Goal: Task Accomplishment & Management: Complete application form

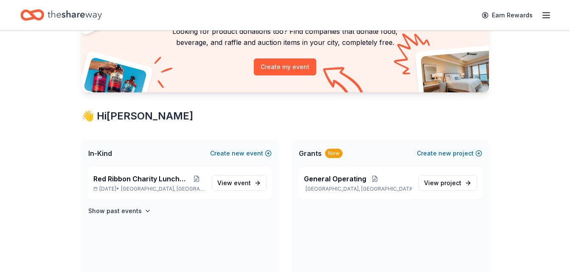
scroll to position [85, 0]
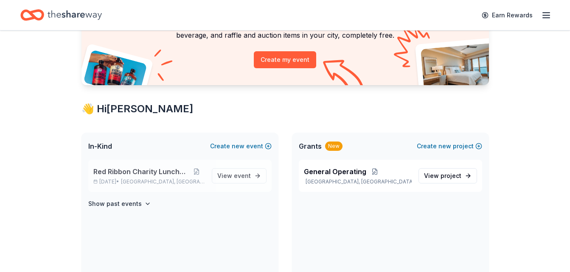
click at [177, 183] on p "Oct 24, 2025 • San Antonio, TX" at bounding box center [149, 182] width 112 height 7
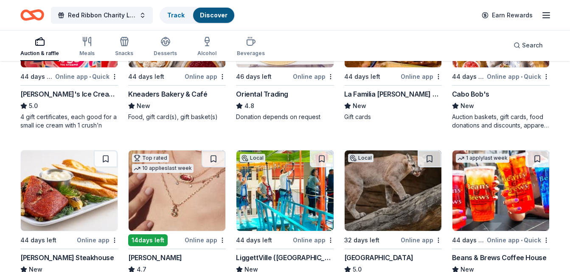
scroll to position [212, 0]
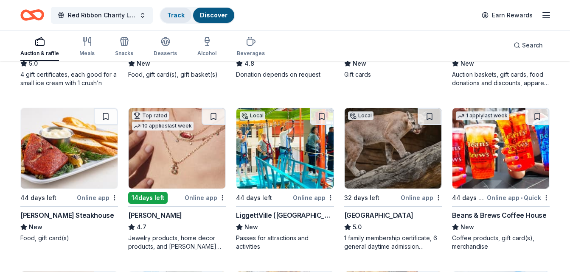
click at [185, 17] on div "Track" at bounding box center [175, 15] width 31 height 15
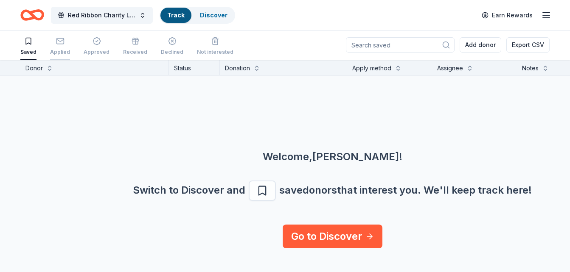
click at [64, 46] on div "Applied" at bounding box center [60, 46] width 20 height 19
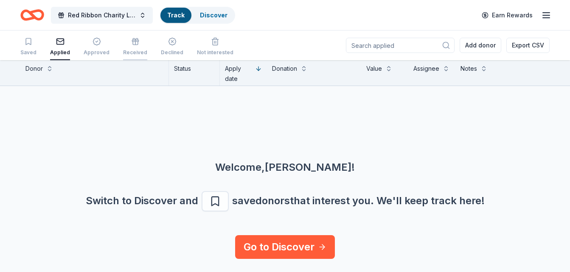
click at [136, 50] on div "Received" at bounding box center [135, 52] width 24 height 7
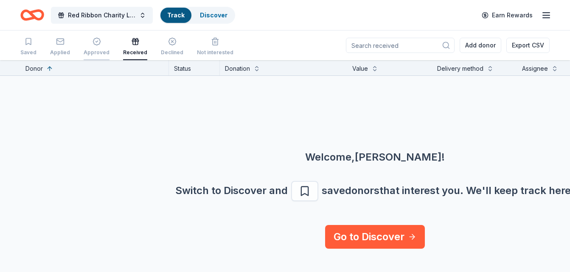
click at [98, 43] on div "button" at bounding box center [97, 41] width 26 height 8
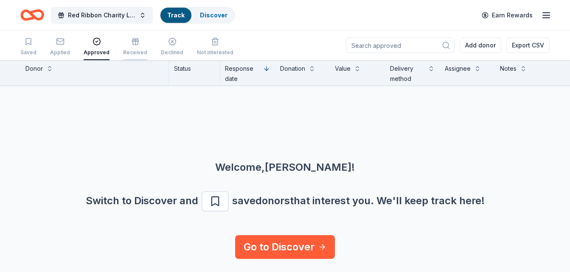
click at [134, 45] on icon "button" at bounding box center [135, 41] width 8 height 8
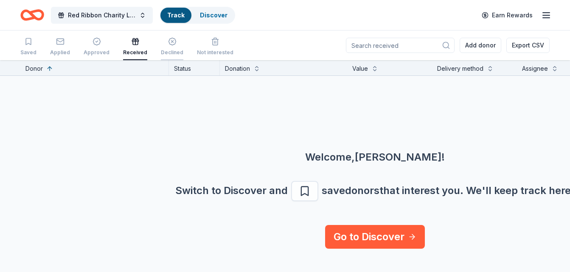
click at [170, 45] on icon "button" at bounding box center [172, 41] width 8 height 8
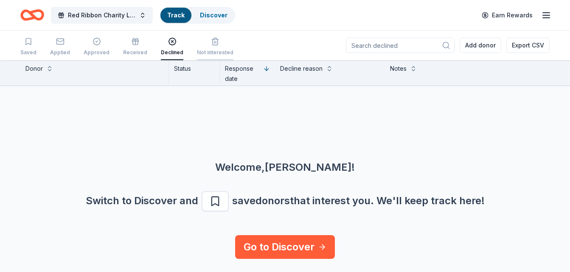
click at [209, 48] on div "Not interested" at bounding box center [215, 46] width 36 height 19
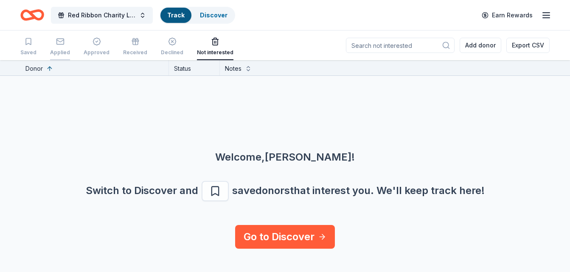
click at [63, 44] on div "button" at bounding box center [60, 41] width 20 height 8
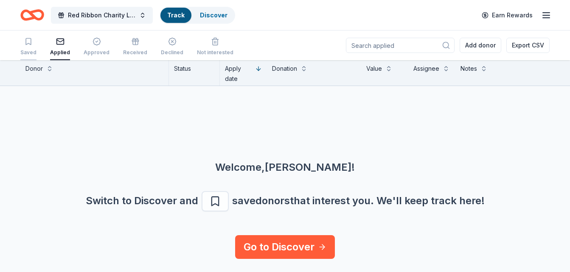
click at [30, 45] on icon "button" at bounding box center [28, 42] width 5 height 6
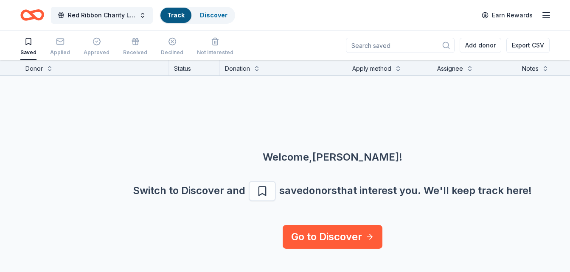
click at [39, 15] on icon "Home" at bounding box center [32, 15] width 24 height 20
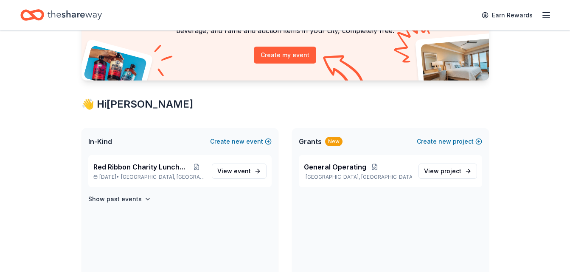
scroll to position [127, 0]
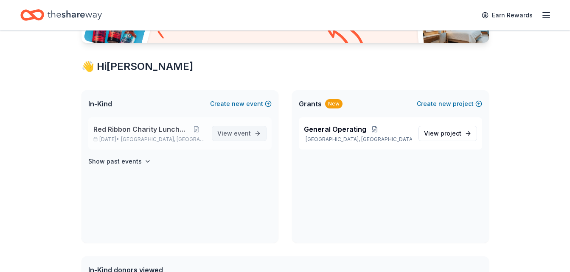
click at [232, 135] on span "View event" at bounding box center [234, 134] width 34 height 10
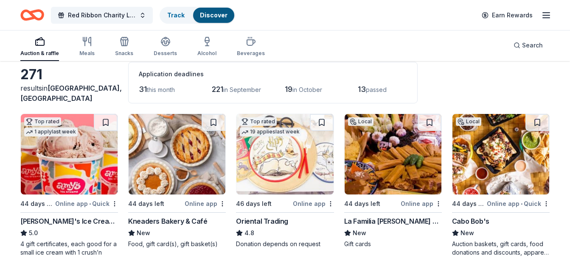
scroll to position [85, 0]
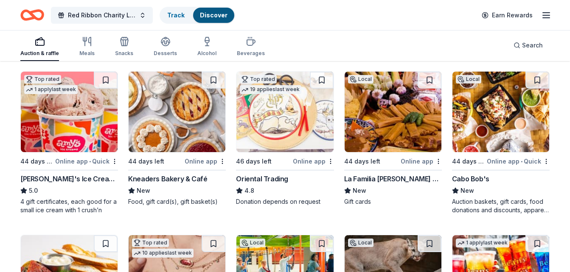
click at [481, 139] on img at bounding box center [500, 112] width 97 height 81
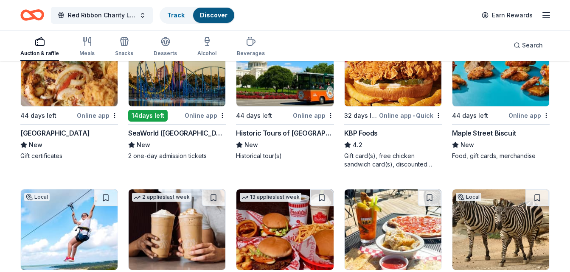
scroll to position [636, 0]
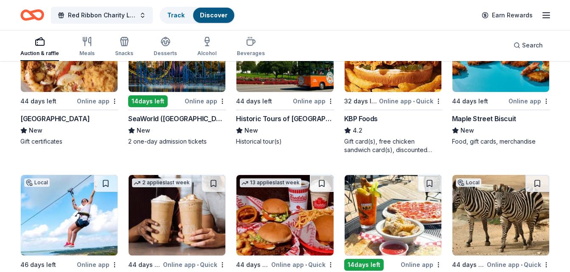
click at [482, 117] on div "Maple Street Biscuit" at bounding box center [484, 119] width 64 height 10
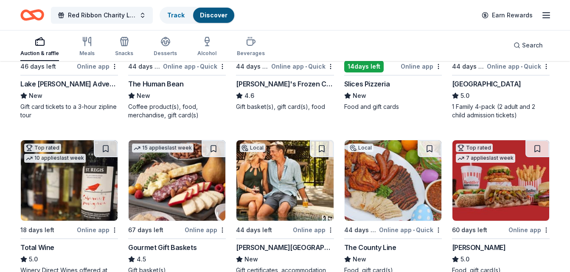
scroll to position [848, 0]
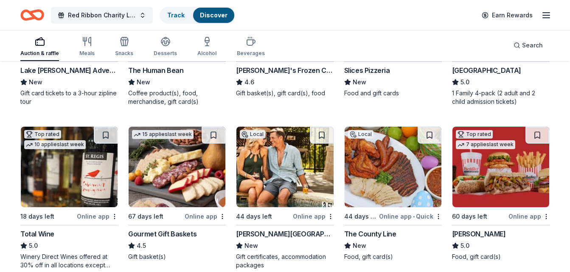
click at [280, 158] on img at bounding box center [284, 167] width 97 height 81
click at [546, 44] on button "Search" at bounding box center [527, 45] width 43 height 17
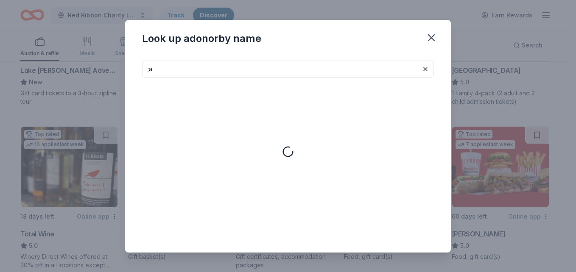
type input ";"
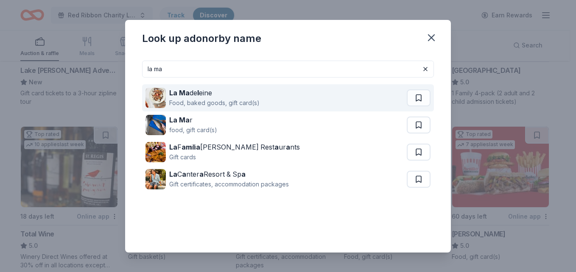
type input "la ma"
click at [249, 97] on div "La Ma de l eine" at bounding box center [214, 93] width 90 height 10
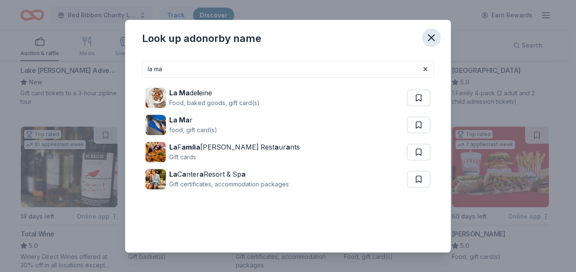
click at [434, 40] on icon "button" at bounding box center [431, 38] width 6 height 6
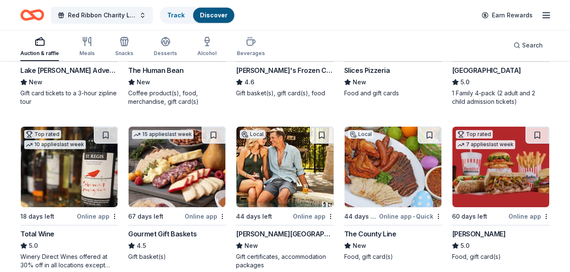
click at [530, 47] on span "Search" at bounding box center [532, 45] width 21 height 10
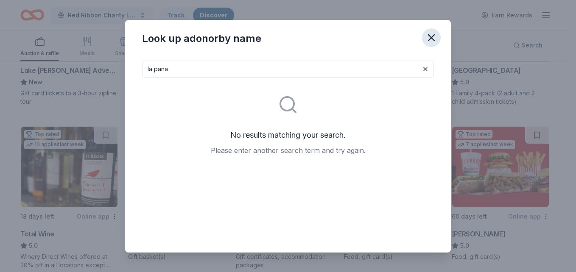
type input "la pana"
click at [429, 36] on icon "button" at bounding box center [431, 38] width 12 height 12
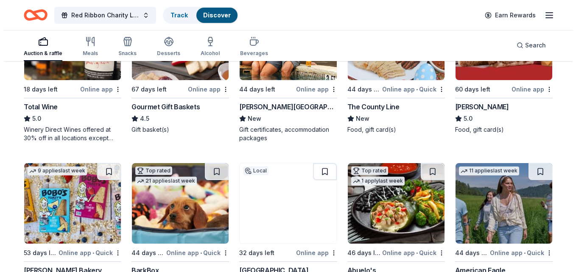
scroll to position [1018, 0]
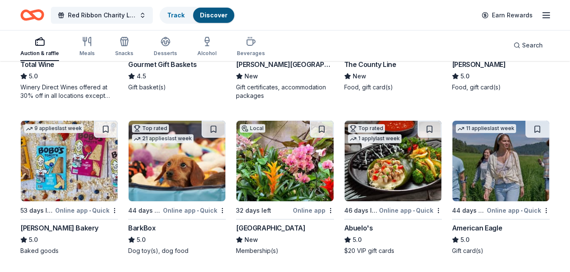
click at [50, 192] on img at bounding box center [69, 161] width 97 height 81
click at [274, 229] on div "San Antonio Botanical Garden" at bounding box center [270, 228] width 69 height 10
click at [471, 176] on img at bounding box center [500, 161] width 97 height 81
click at [508, 40] on button "Search" at bounding box center [527, 45] width 43 height 17
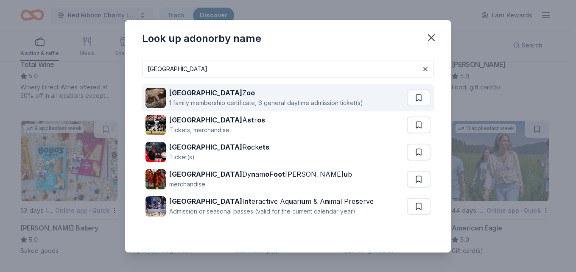
type input "houston"
click at [246, 91] on strong "oo" at bounding box center [250, 93] width 8 height 8
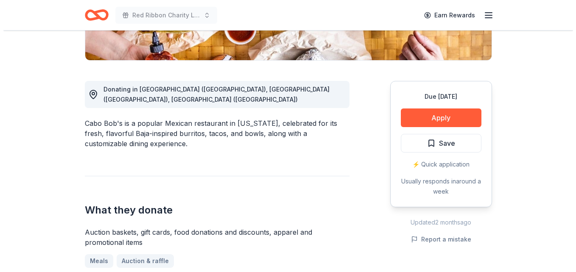
scroll to position [212, 0]
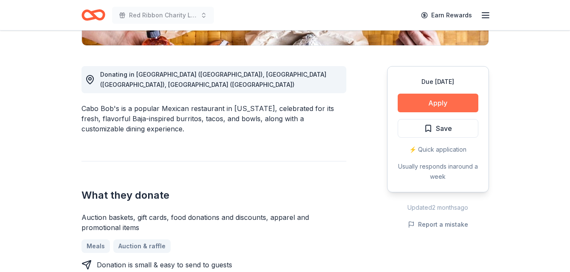
click at [442, 99] on button "Apply" at bounding box center [437, 103] width 81 height 19
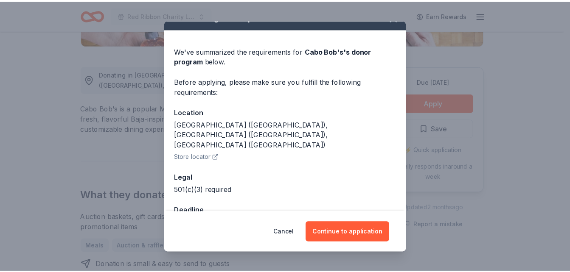
scroll to position [23, 0]
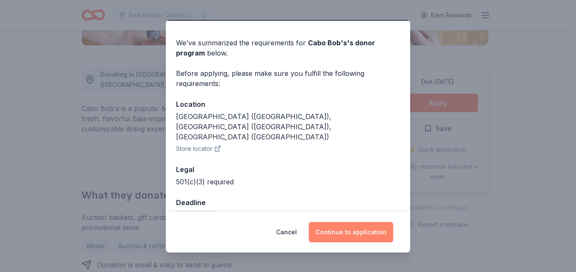
click at [347, 231] on button "Continue to application" at bounding box center [351, 232] width 84 height 20
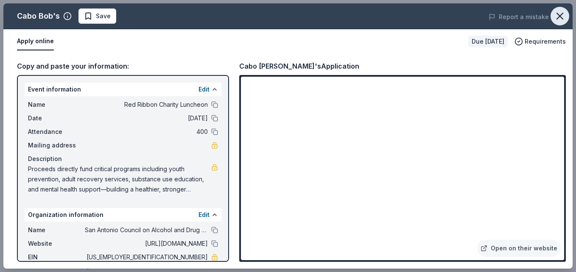
click at [564, 18] on icon "button" at bounding box center [560, 16] width 12 height 12
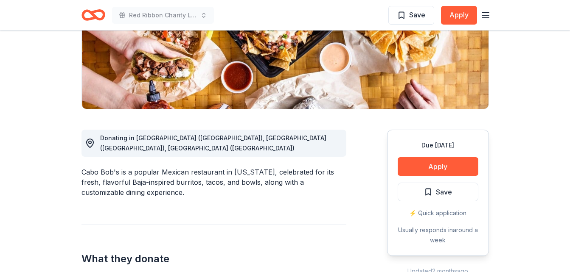
scroll to position [42, 0]
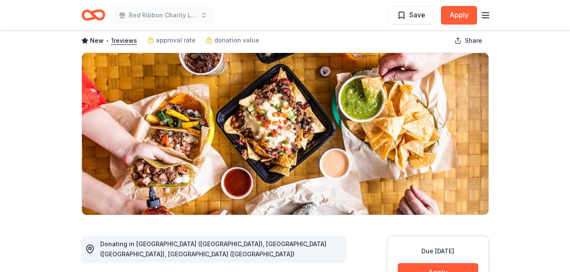
click at [102, 12] on icon "Home" at bounding box center [96, 15] width 13 height 8
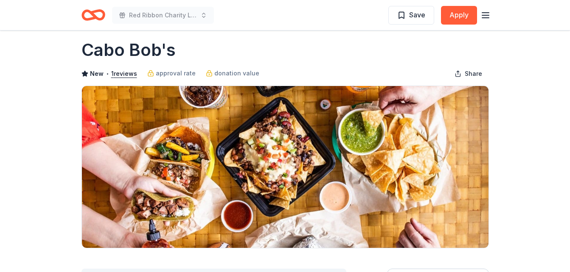
scroll to position [0, 0]
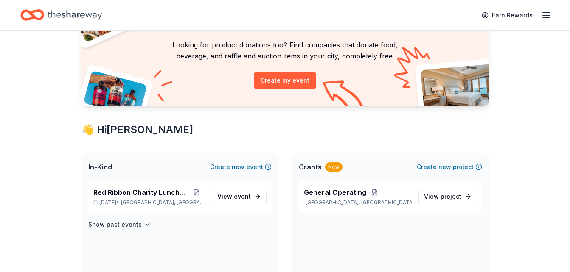
scroll to position [127, 0]
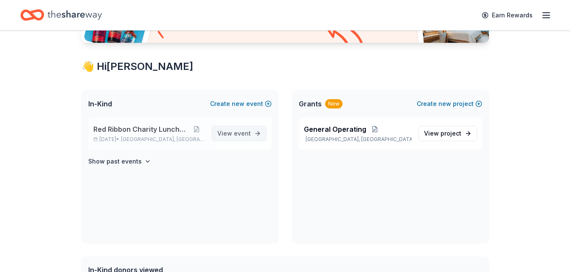
click at [232, 130] on span "View event" at bounding box center [234, 134] width 34 height 10
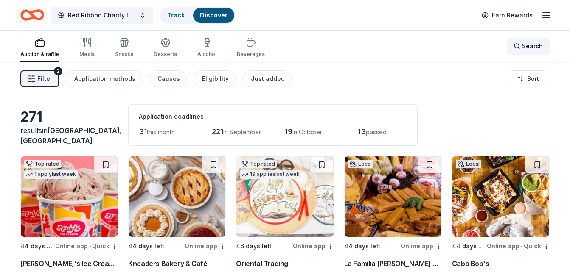
click at [538, 48] on span "Search" at bounding box center [532, 46] width 21 height 10
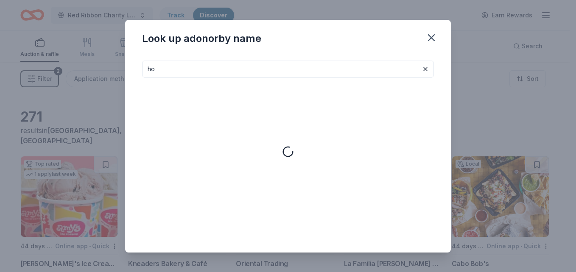
type input "h"
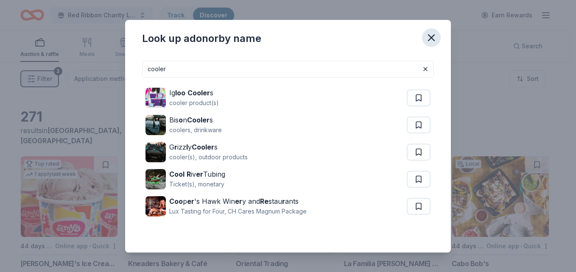
type input "cooler"
click at [434, 38] on icon "button" at bounding box center [431, 38] width 12 height 12
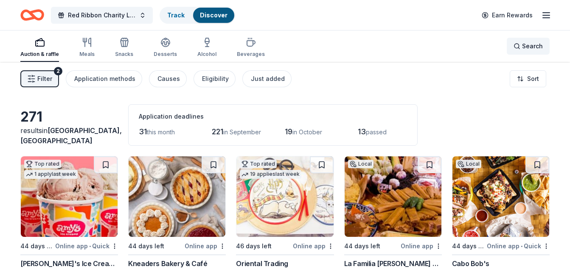
click at [532, 44] on span "Search" at bounding box center [532, 46] width 21 height 10
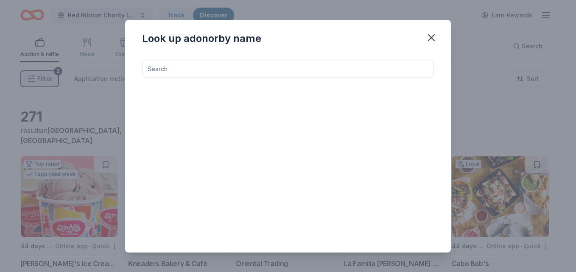
click at [308, 72] on input at bounding box center [288, 69] width 292 height 17
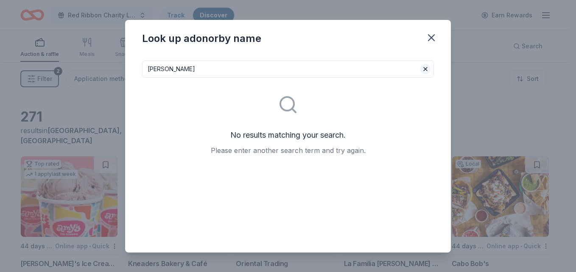
type input "lucy"
click at [420, 68] on button at bounding box center [425, 69] width 10 height 10
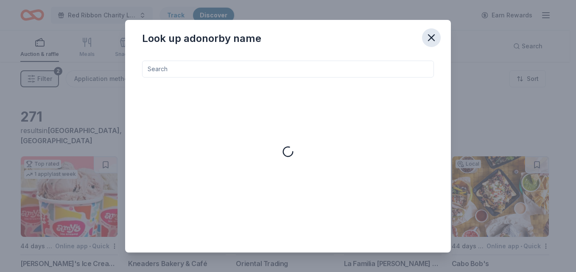
click at [429, 39] on icon "button" at bounding box center [431, 38] width 6 height 6
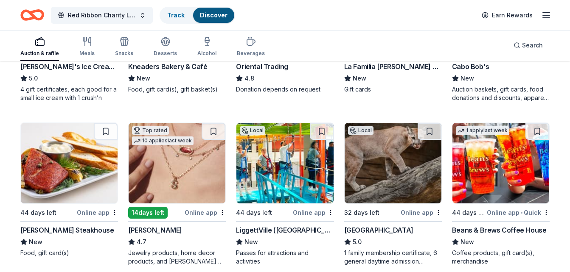
scroll to position [212, 0]
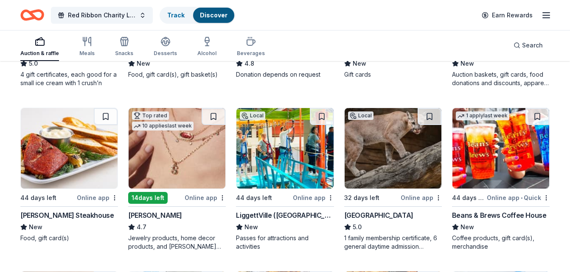
click at [77, 166] on img at bounding box center [69, 148] width 97 height 81
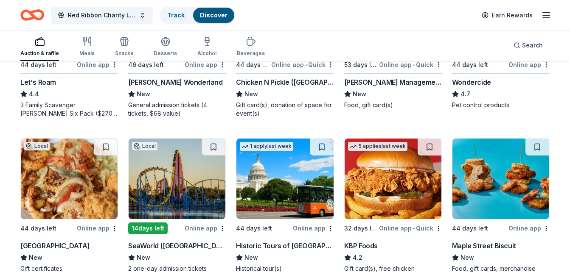
scroll to position [551, 0]
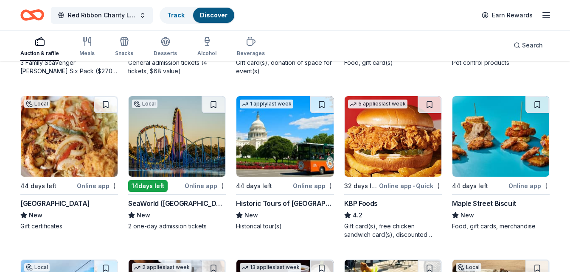
click at [391, 167] on img at bounding box center [392, 136] width 97 height 81
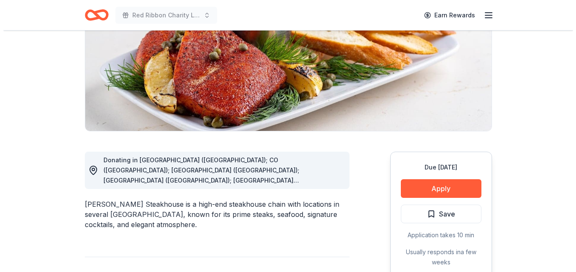
scroll to position [212, 0]
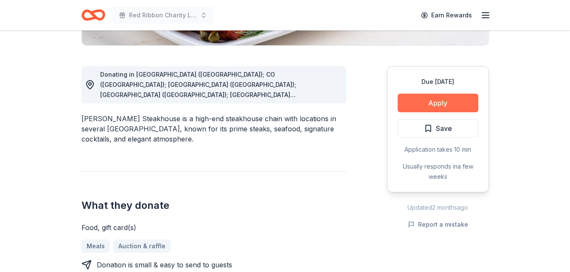
click at [424, 110] on button "Apply" at bounding box center [437, 103] width 81 height 19
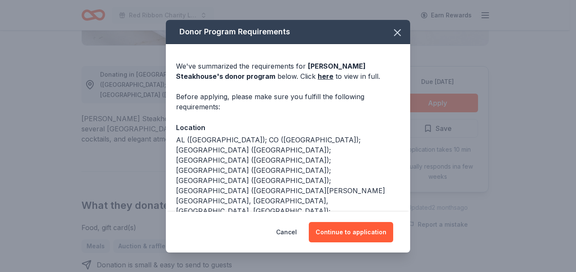
scroll to position [32, 0]
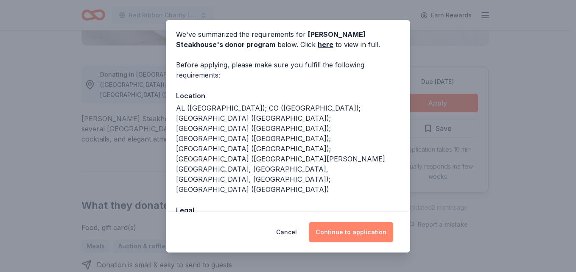
click at [344, 229] on button "Continue to application" at bounding box center [351, 232] width 84 height 20
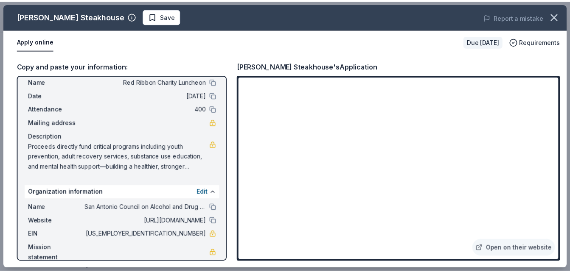
scroll to position [35, 0]
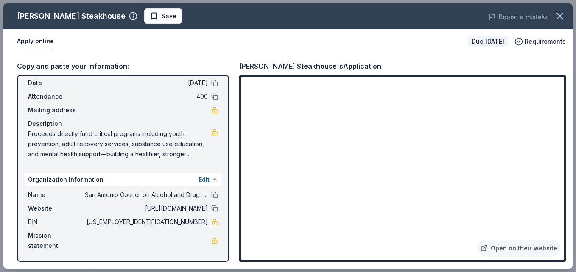
click at [566, 23] on span at bounding box center [560, 16] width 19 height 19
click at [556, 14] on icon "button" at bounding box center [560, 16] width 12 height 12
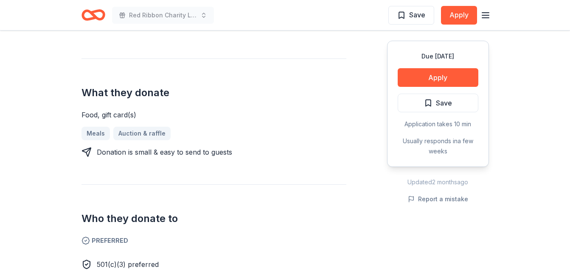
scroll to position [254, 0]
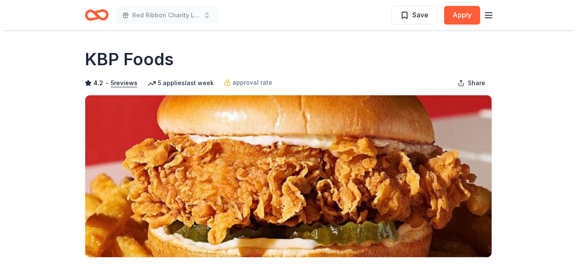
scroll to position [254, 0]
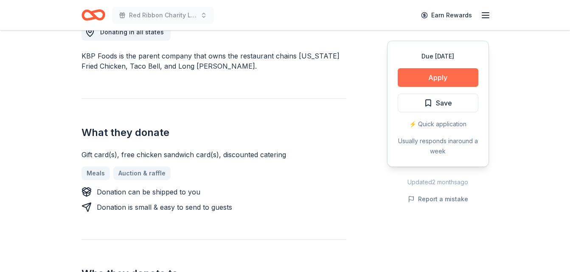
click at [456, 75] on button "Apply" at bounding box center [437, 77] width 81 height 19
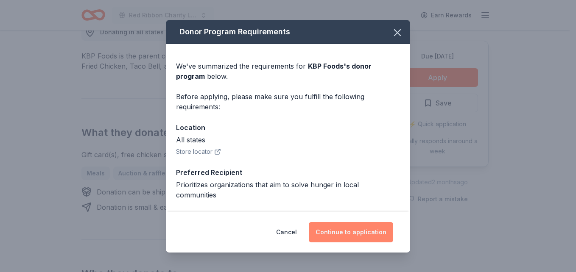
click at [345, 235] on button "Continue to application" at bounding box center [351, 232] width 84 height 20
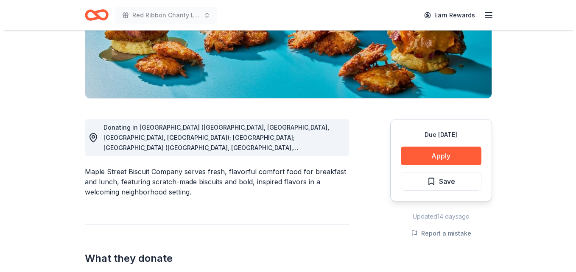
scroll to position [170, 0]
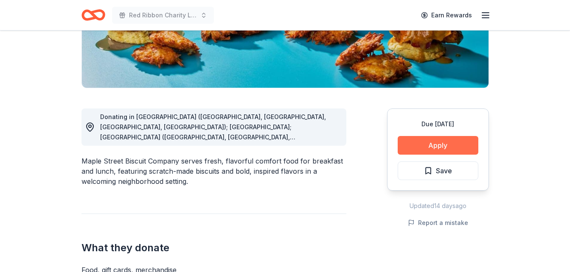
click at [414, 142] on button "Apply" at bounding box center [437, 145] width 81 height 19
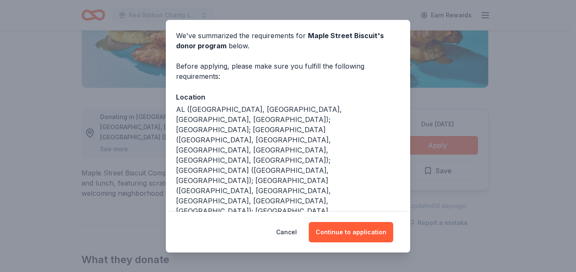
scroll to position [42, 0]
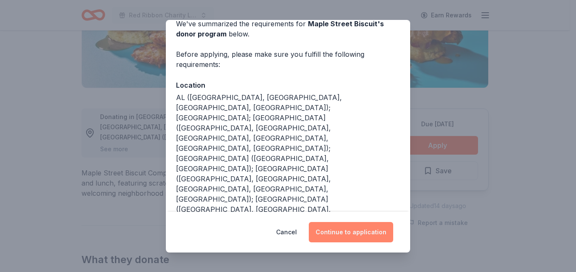
click at [366, 232] on button "Continue to application" at bounding box center [351, 232] width 84 height 20
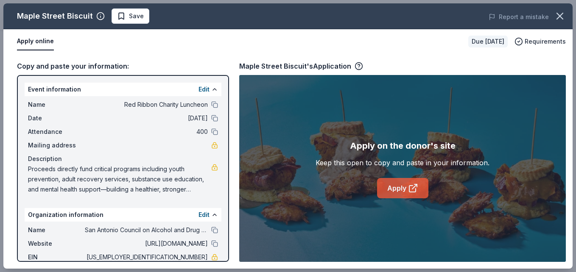
click at [394, 184] on link "Apply" at bounding box center [402, 188] width 51 height 20
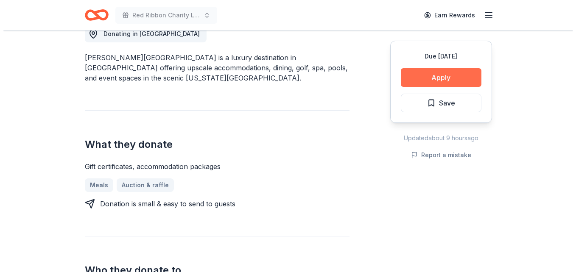
scroll to position [254, 0]
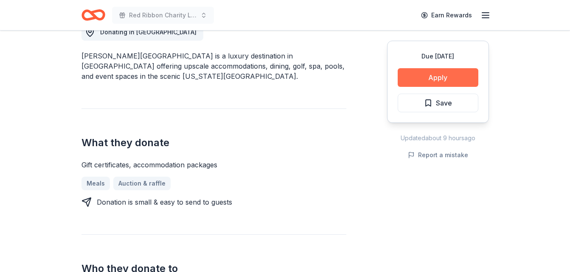
click at [414, 78] on button "Apply" at bounding box center [437, 77] width 81 height 19
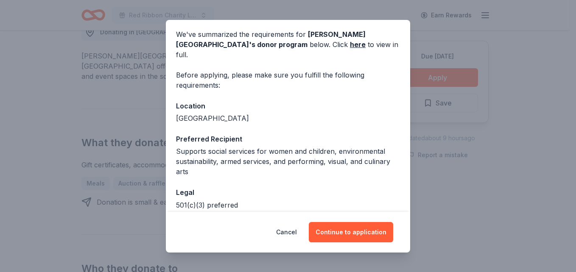
scroll to position [65, 0]
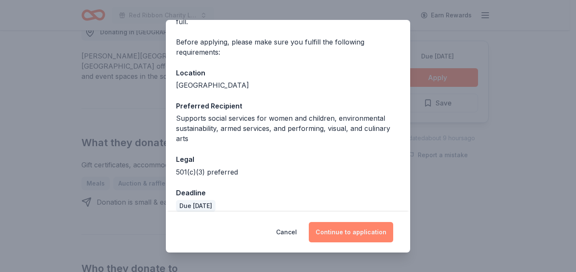
click at [349, 227] on button "Continue to application" at bounding box center [351, 232] width 84 height 20
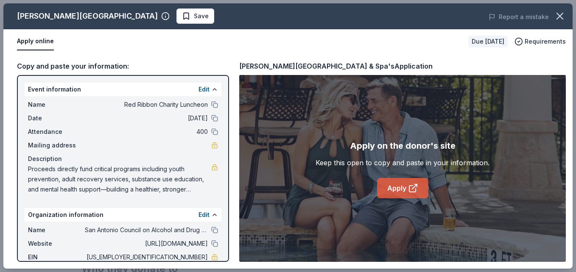
click at [383, 187] on link "Apply" at bounding box center [402, 188] width 51 height 20
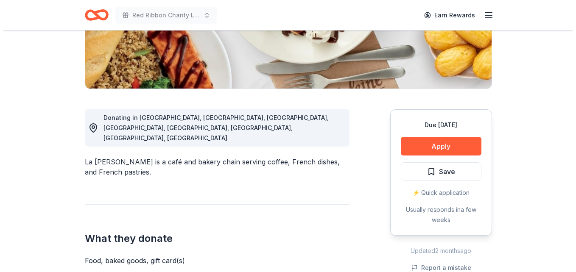
scroll to position [170, 0]
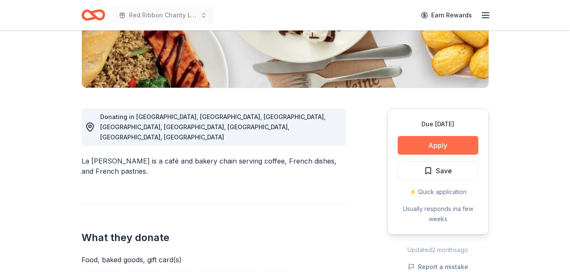
click at [438, 147] on button "Apply" at bounding box center [437, 145] width 81 height 19
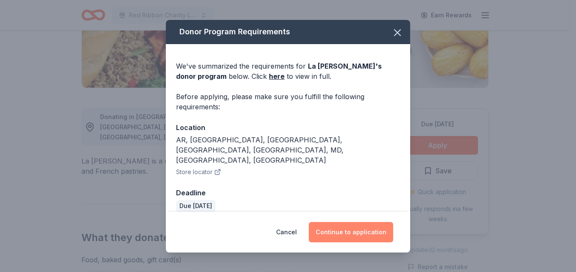
click at [356, 224] on button "Continue to application" at bounding box center [351, 232] width 84 height 20
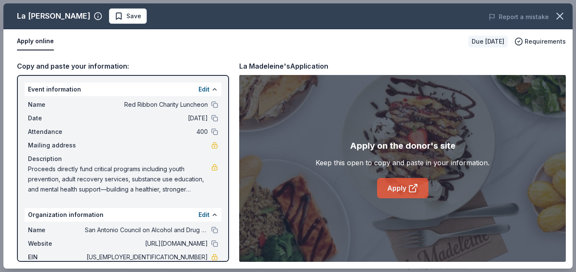
click at [397, 193] on link "Apply" at bounding box center [402, 188] width 51 height 20
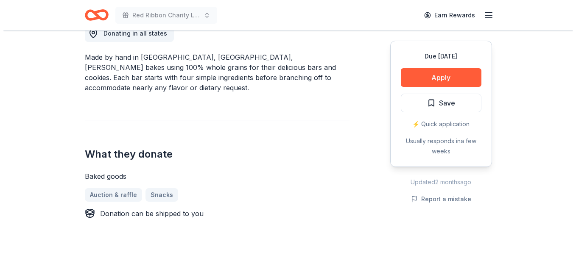
scroll to position [254, 0]
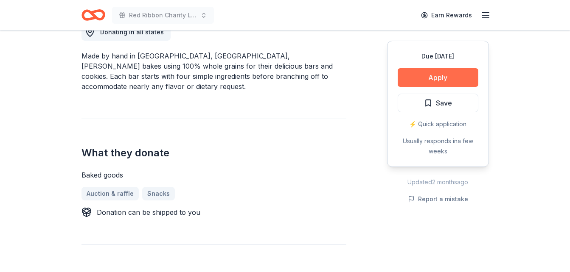
click at [436, 84] on button "Apply" at bounding box center [437, 77] width 81 height 19
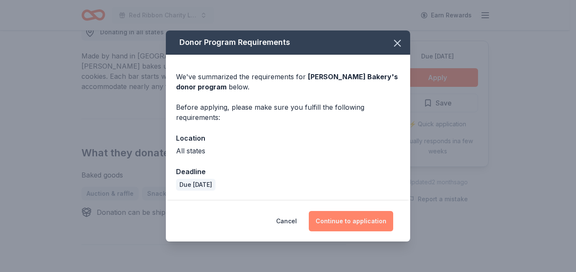
click at [339, 213] on button "Continue to application" at bounding box center [351, 221] width 84 height 20
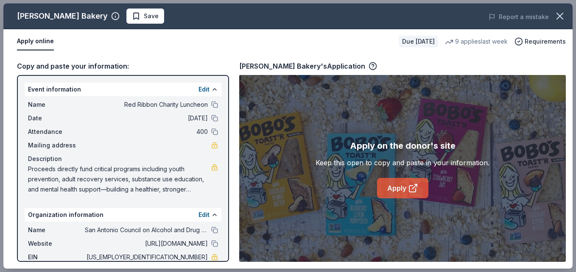
click at [390, 188] on link "Apply" at bounding box center [402, 188] width 51 height 20
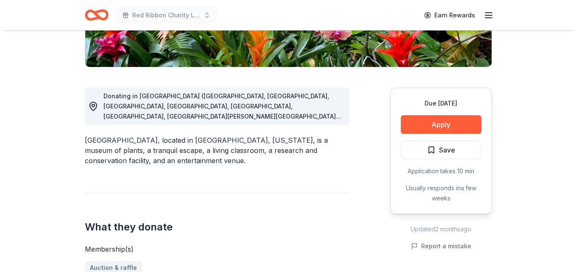
scroll to position [212, 0]
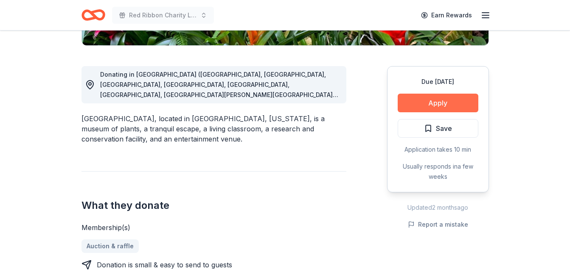
click at [427, 102] on button "Apply" at bounding box center [437, 103] width 81 height 19
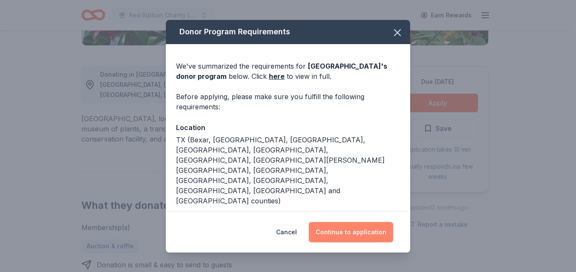
click at [351, 224] on button "Continue to application" at bounding box center [351, 232] width 84 height 20
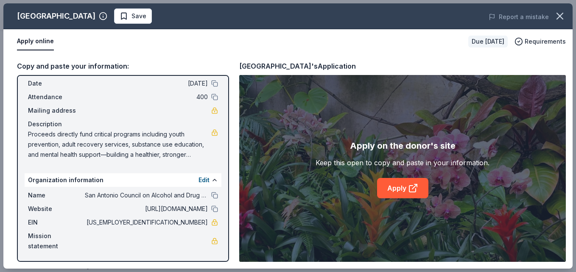
scroll to position [35, 0]
click at [403, 183] on link "Apply" at bounding box center [402, 188] width 51 height 20
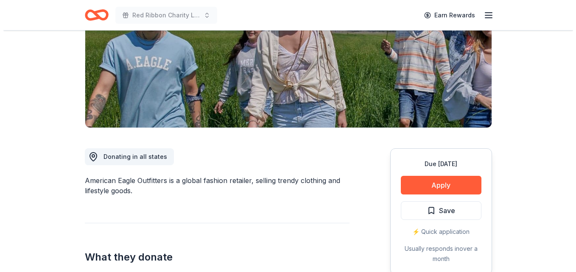
scroll to position [212, 0]
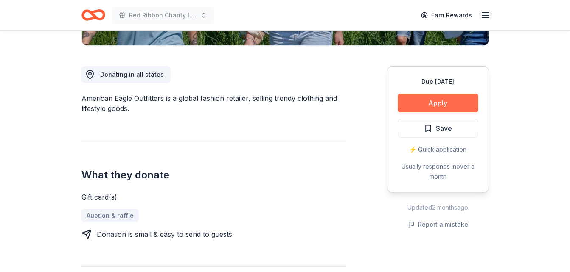
click at [454, 103] on button "Apply" at bounding box center [437, 103] width 81 height 19
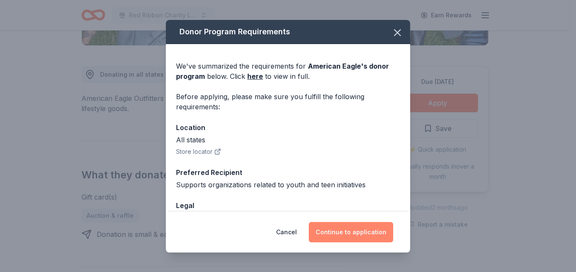
click at [360, 234] on button "Continue to application" at bounding box center [351, 232] width 84 height 20
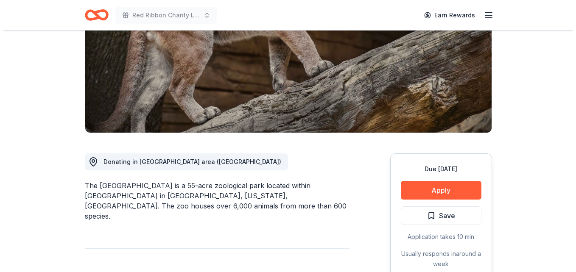
scroll to position [254, 0]
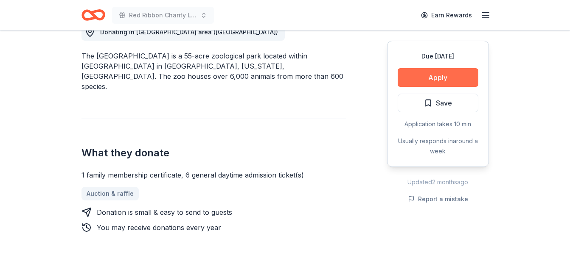
click at [463, 78] on button "Apply" at bounding box center [437, 77] width 81 height 19
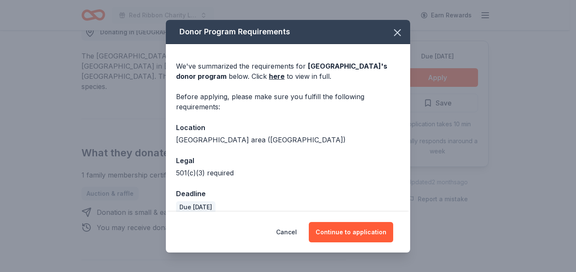
scroll to position [11, 0]
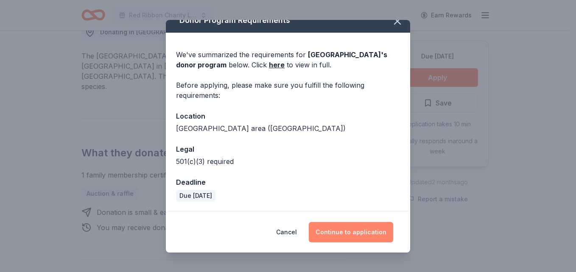
click at [360, 223] on button "Continue to application" at bounding box center [351, 232] width 84 height 20
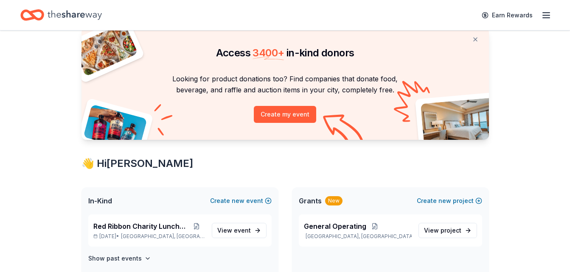
scroll to position [42, 0]
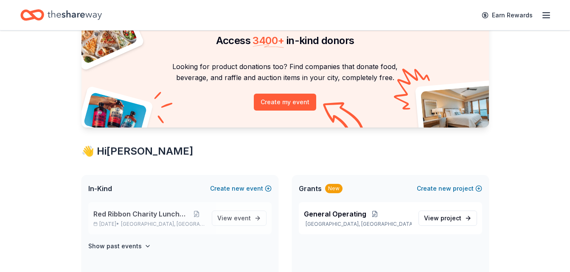
click at [149, 218] on span "Red Ribbon Charity Luncheon" at bounding box center [140, 214] width 95 height 10
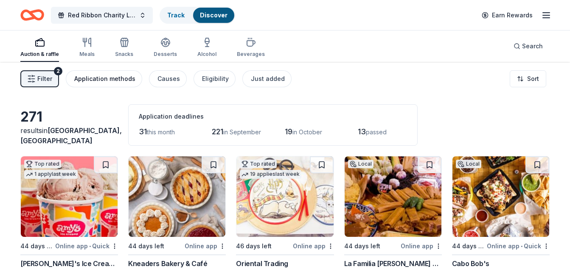
click at [106, 80] on div "Application methods" at bounding box center [104, 79] width 61 height 10
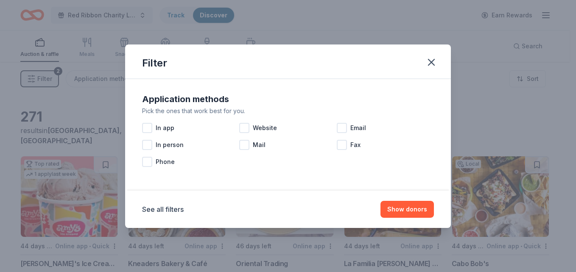
click at [422, 58] on div "Filter" at bounding box center [288, 62] width 326 height 34
click at [431, 64] on icon "button" at bounding box center [431, 62] width 12 height 12
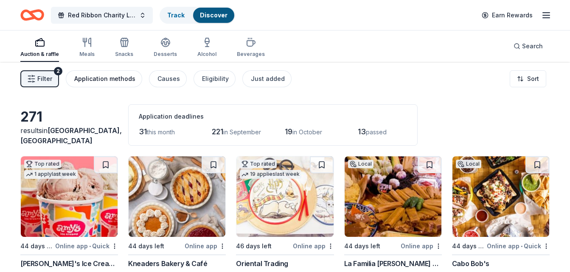
click at [110, 80] on div "Application methods" at bounding box center [104, 79] width 61 height 10
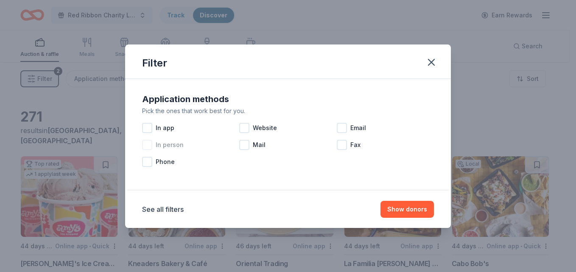
click at [158, 148] on span "In person" at bounding box center [170, 145] width 28 height 10
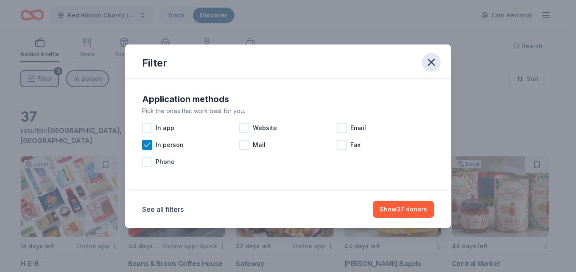
click at [436, 64] on icon "button" at bounding box center [431, 62] width 12 height 12
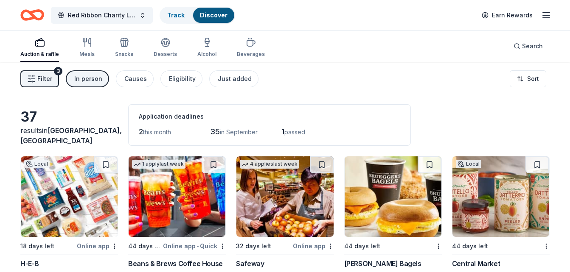
click at [41, 82] on span "Filter" at bounding box center [44, 79] width 15 height 10
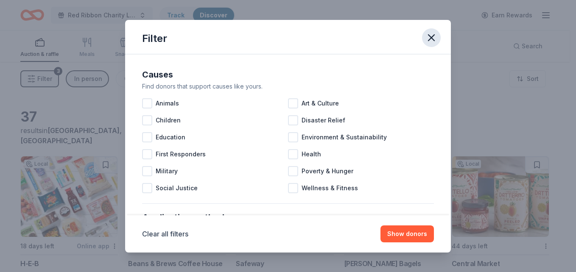
click at [439, 37] on button "button" at bounding box center [431, 37] width 19 height 19
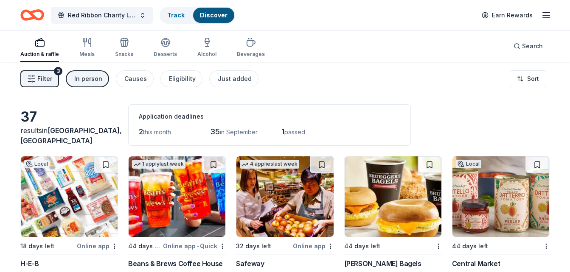
click at [84, 74] on div "In person" at bounding box center [88, 79] width 28 height 10
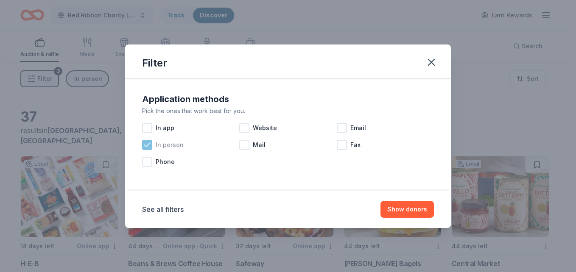
click at [168, 142] on span "In person" at bounding box center [170, 145] width 28 height 10
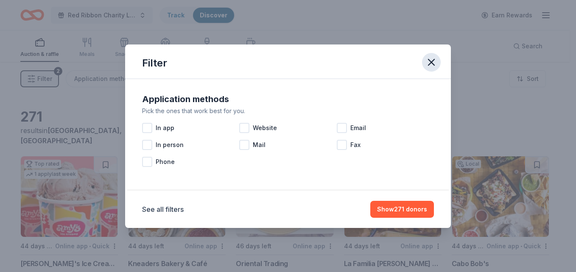
click at [431, 66] on icon "button" at bounding box center [431, 62] width 12 height 12
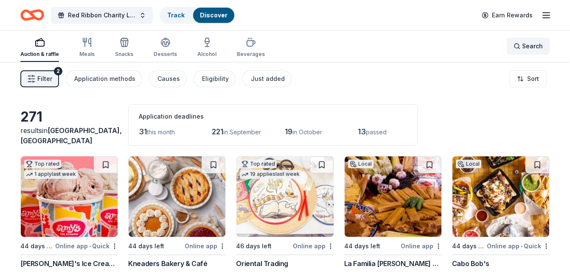
click at [528, 47] on span "Search" at bounding box center [532, 46] width 21 height 10
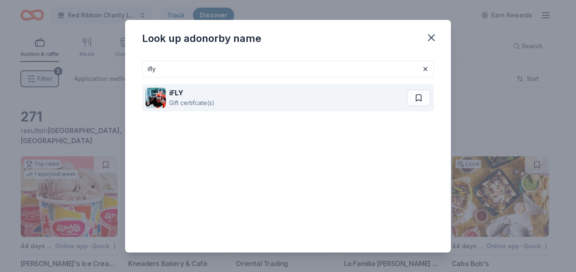
type input "ifly"
click at [210, 101] on div "Gift certifcate(s)" at bounding box center [191, 103] width 45 height 10
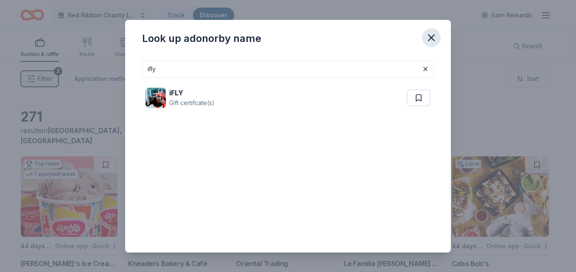
click at [433, 33] on icon "button" at bounding box center [431, 38] width 12 height 12
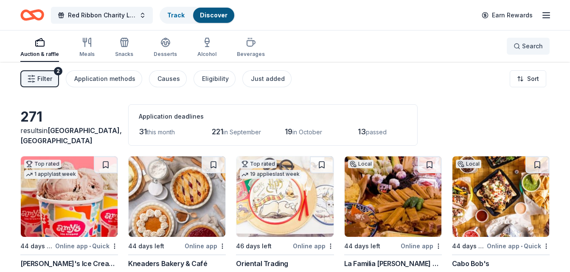
click at [527, 53] on button "Search" at bounding box center [527, 46] width 43 height 17
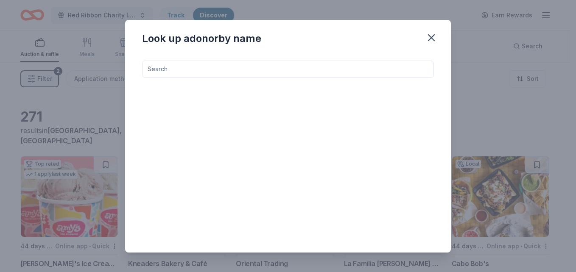
type input "k"
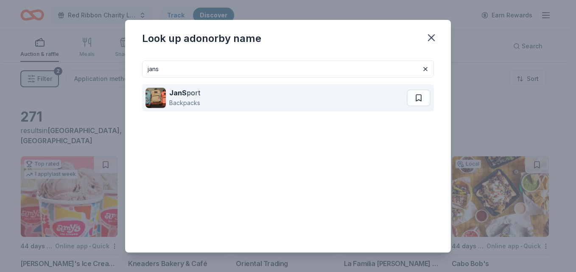
type input "jans"
click at [257, 99] on div "JanS port Backpacks" at bounding box center [275, 97] width 261 height 27
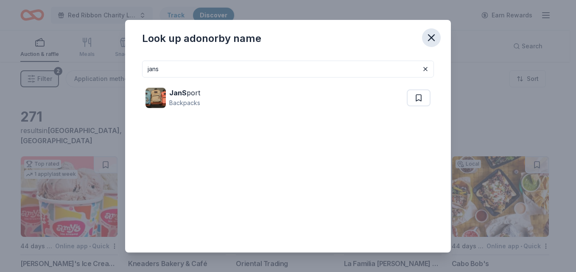
click at [425, 42] on icon "button" at bounding box center [431, 38] width 12 height 12
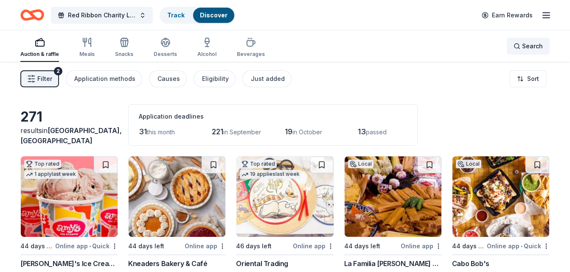
click at [529, 46] on span "Search" at bounding box center [532, 46] width 21 height 10
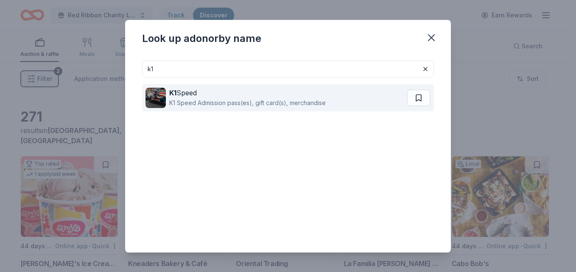
click at [271, 92] on div "K1 Speed" at bounding box center [247, 93] width 157 height 10
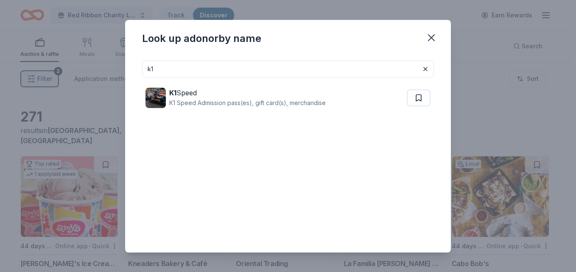
click at [327, 80] on div "K1 Speed K1 Speed Admission pass(es), gift card(s), merchandise" at bounding box center [288, 98] width 292 height 41
click at [323, 77] on input "k1" at bounding box center [288, 69] width 292 height 17
type input "k"
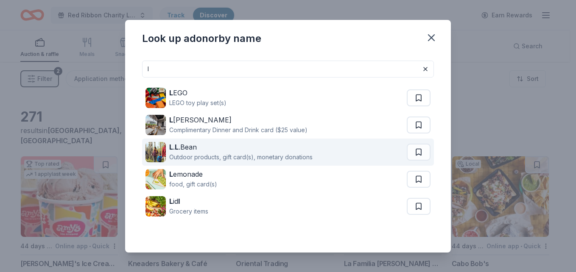
type input "l"
click at [296, 153] on div "Outdoor products, gift card(s), monetary donations" at bounding box center [240, 157] width 143 height 10
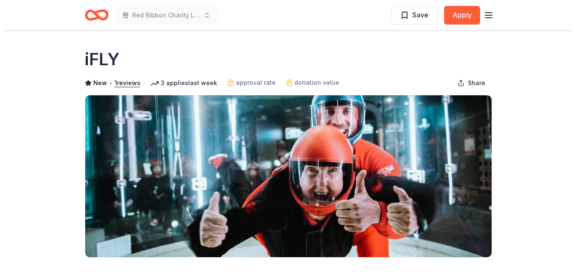
scroll to position [85, 0]
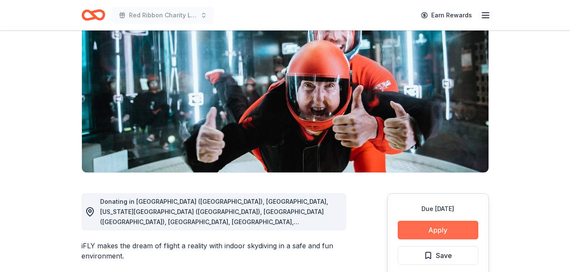
click at [453, 231] on button "Apply" at bounding box center [437, 230] width 81 height 19
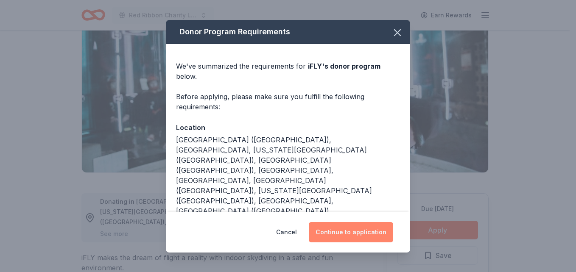
click at [362, 229] on button "Continue to application" at bounding box center [351, 232] width 84 height 20
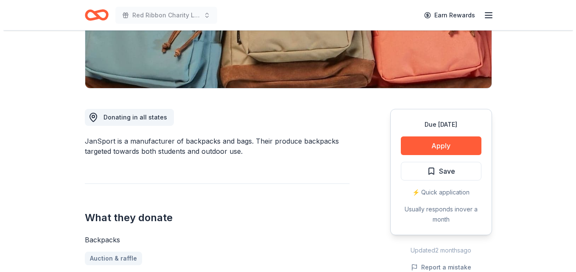
scroll to position [170, 0]
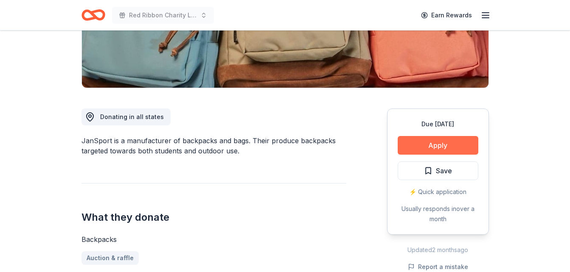
click at [429, 148] on button "Apply" at bounding box center [437, 145] width 81 height 19
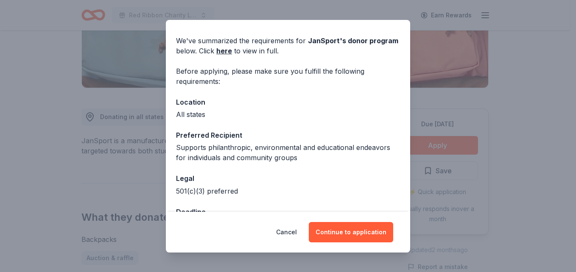
scroll to position [55, 0]
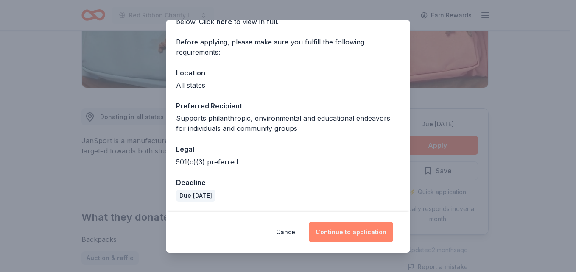
click at [360, 224] on button "Continue to application" at bounding box center [351, 232] width 84 height 20
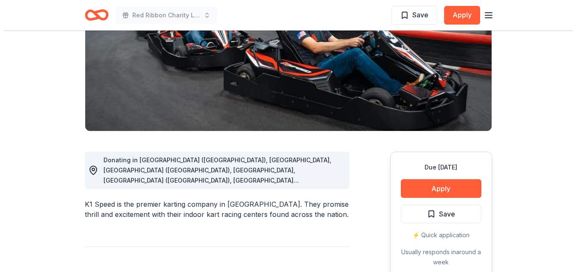
scroll to position [127, 0]
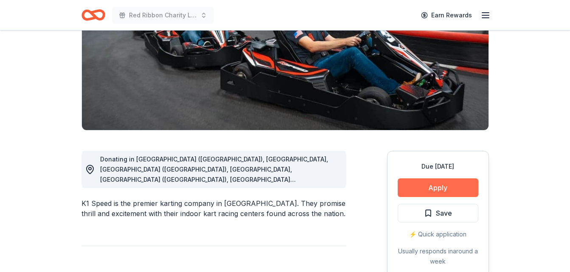
click at [410, 188] on button "Apply" at bounding box center [437, 188] width 81 height 19
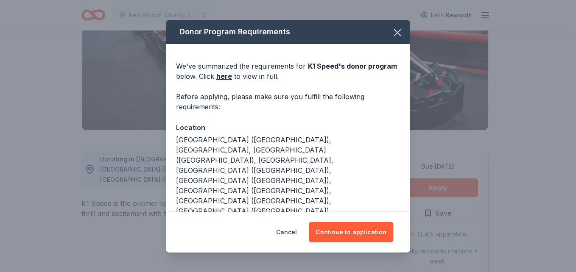
click at [354, 243] on div "Cancel Continue to application" at bounding box center [288, 232] width 244 height 41
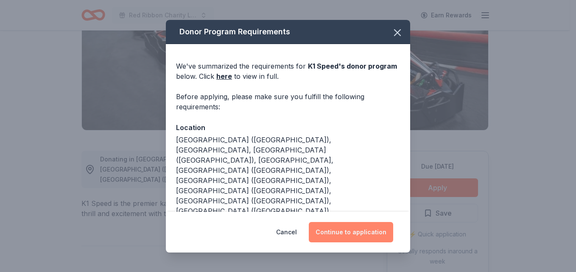
click at [355, 236] on button "Continue to application" at bounding box center [351, 232] width 84 height 20
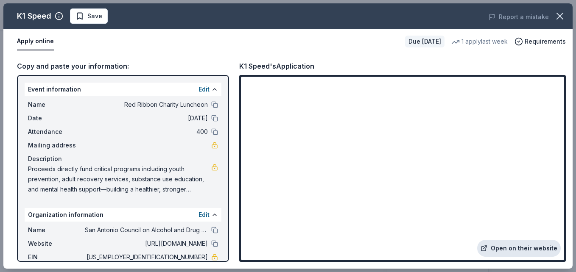
click at [516, 247] on link "Open on their website" at bounding box center [519, 248] width 84 height 17
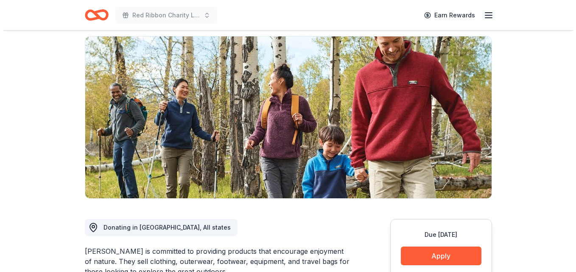
scroll to position [127, 0]
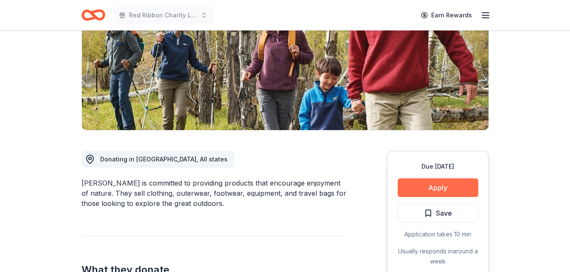
click at [432, 189] on button "Apply" at bounding box center [437, 188] width 81 height 19
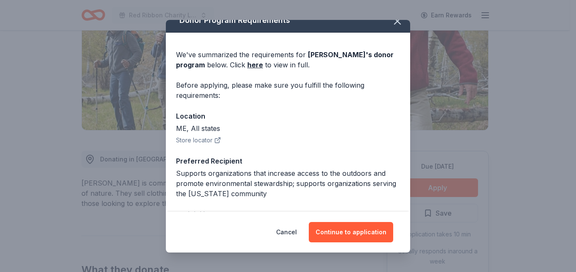
scroll to position [42, 0]
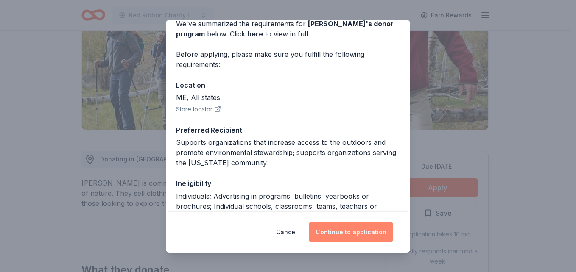
click at [358, 233] on button "Continue to application" at bounding box center [351, 232] width 84 height 20
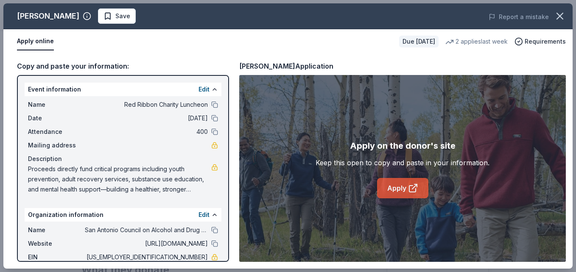
click at [405, 186] on link "Apply" at bounding box center [402, 188] width 51 height 20
